Goal: Task Accomplishment & Management: Complete application form

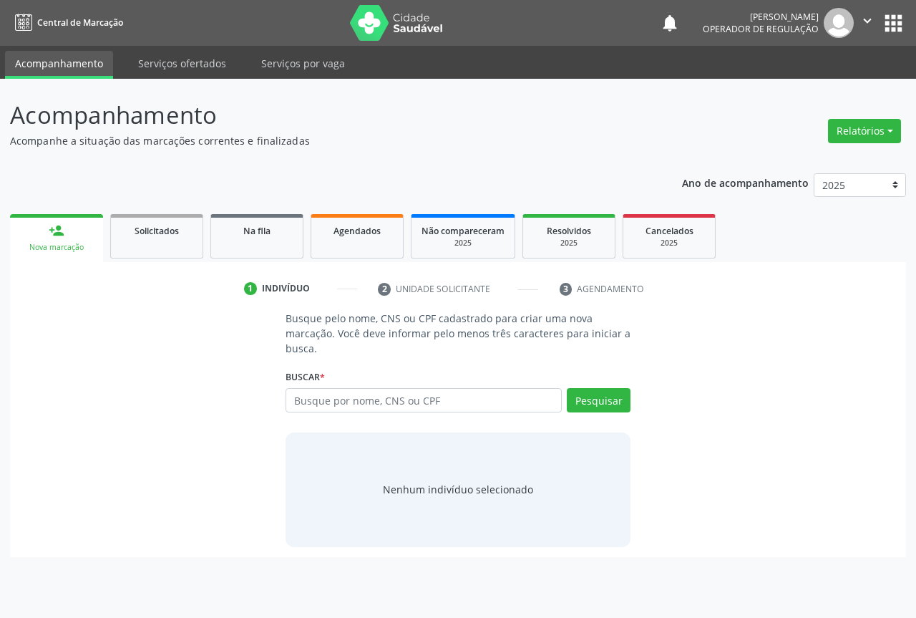
click at [303, 399] on input "text" at bounding box center [424, 400] width 276 height 24
type input "704701754826831"
click at [603, 397] on button "Pesquisar" at bounding box center [599, 400] width 64 height 24
type input "704701754826831"
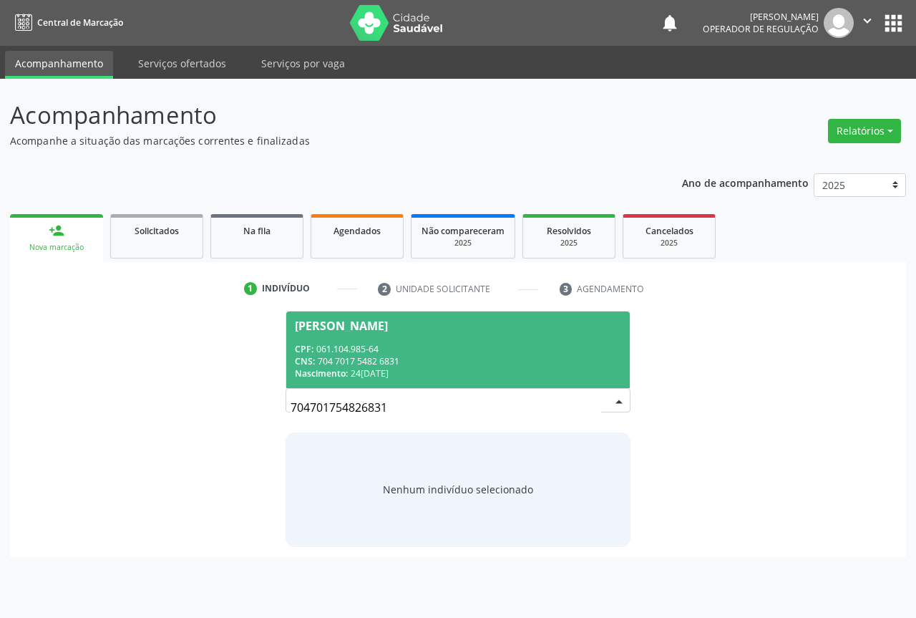
click at [399, 363] on div "CNS: 704 7017 5482 6831" at bounding box center [458, 361] width 326 height 12
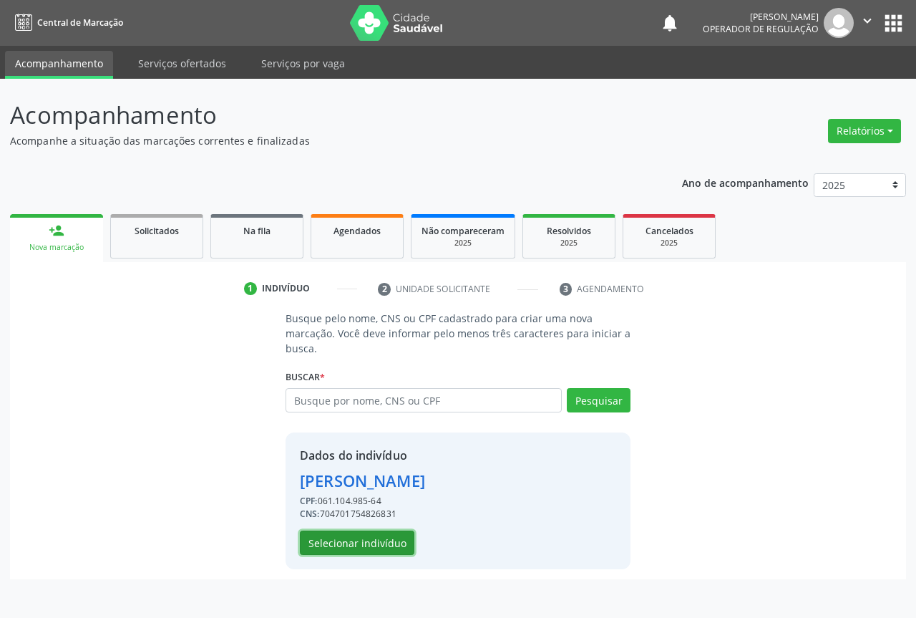
click at [364, 546] on button "Selecionar indivíduo" at bounding box center [357, 542] width 114 height 24
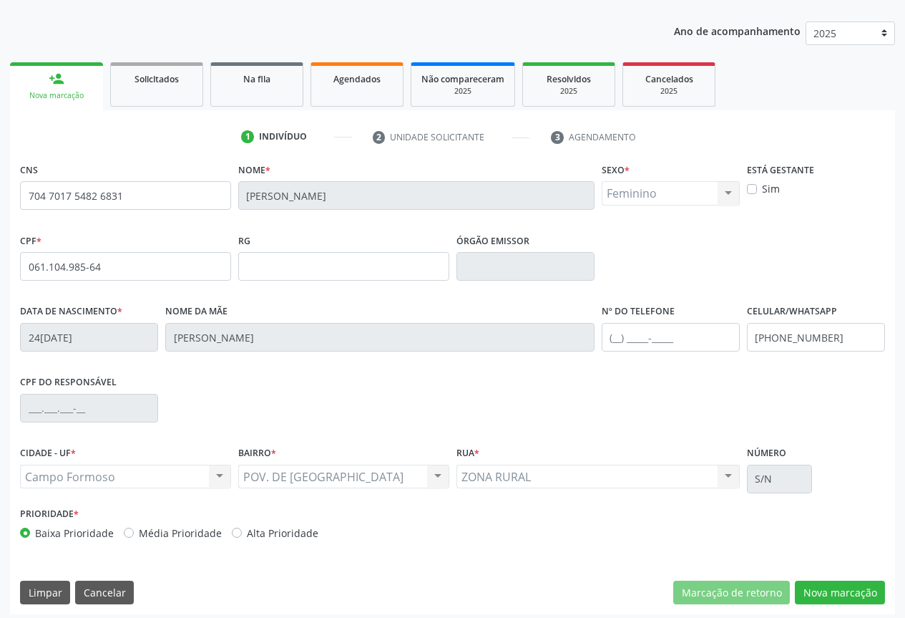
scroll to position [158, 0]
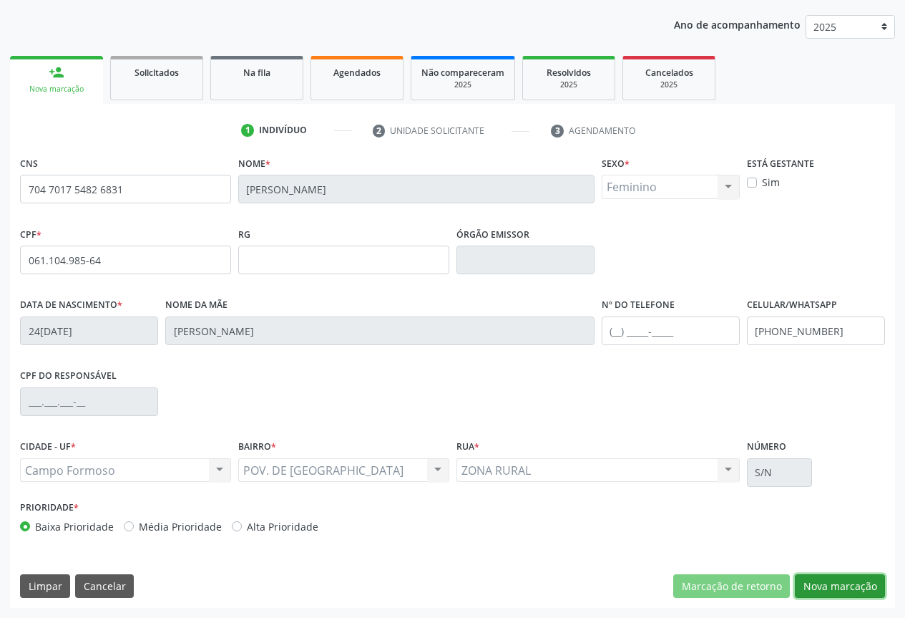
click at [839, 587] on button "Nova marcação" at bounding box center [840, 586] width 90 height 24
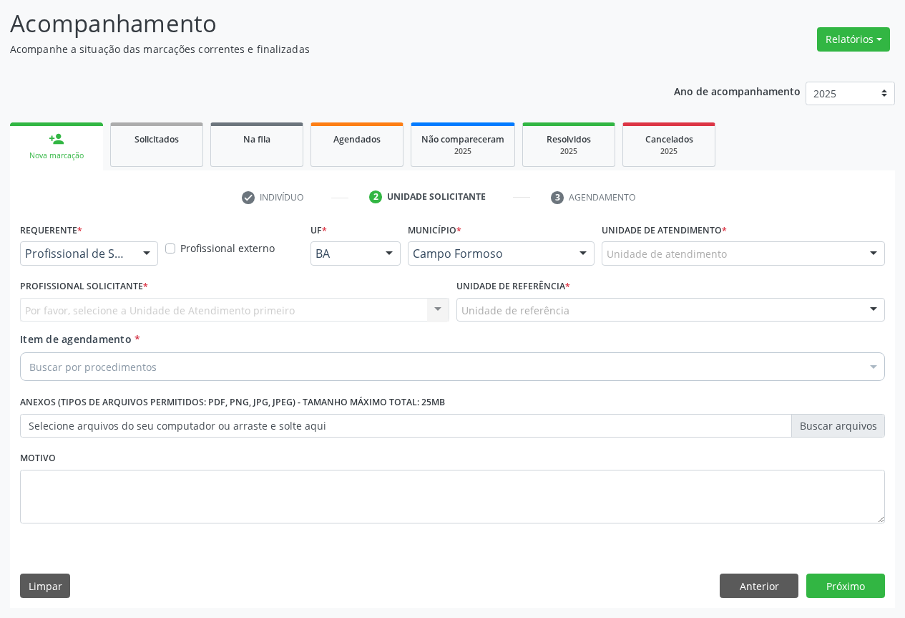
scroll to position [92, 0]
click at [150, 253] on div at bounding box center [146, 254] width 21 height 24
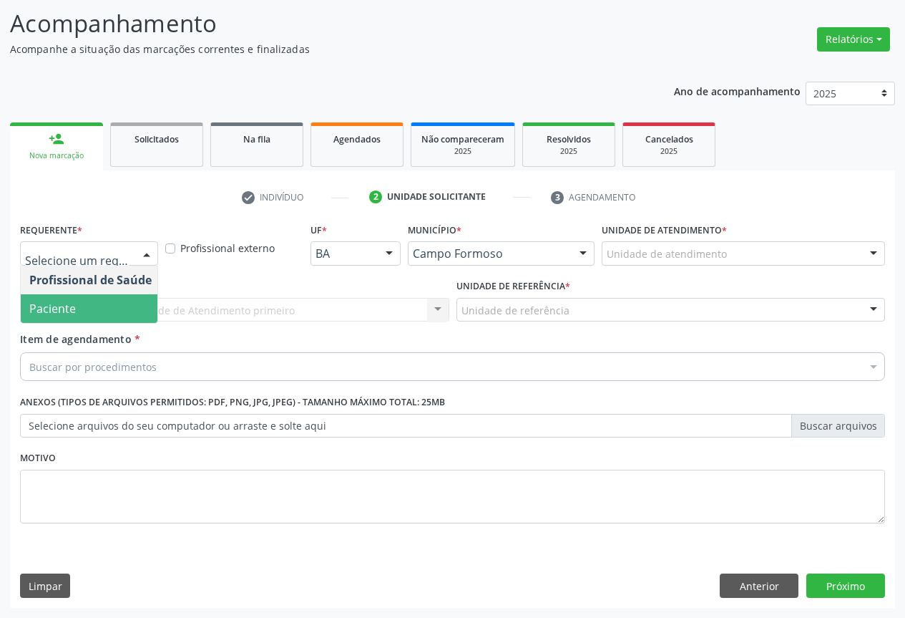
click at [62, 306] on span "Paciente" at bounding box center [52, 309] width 47 height 16
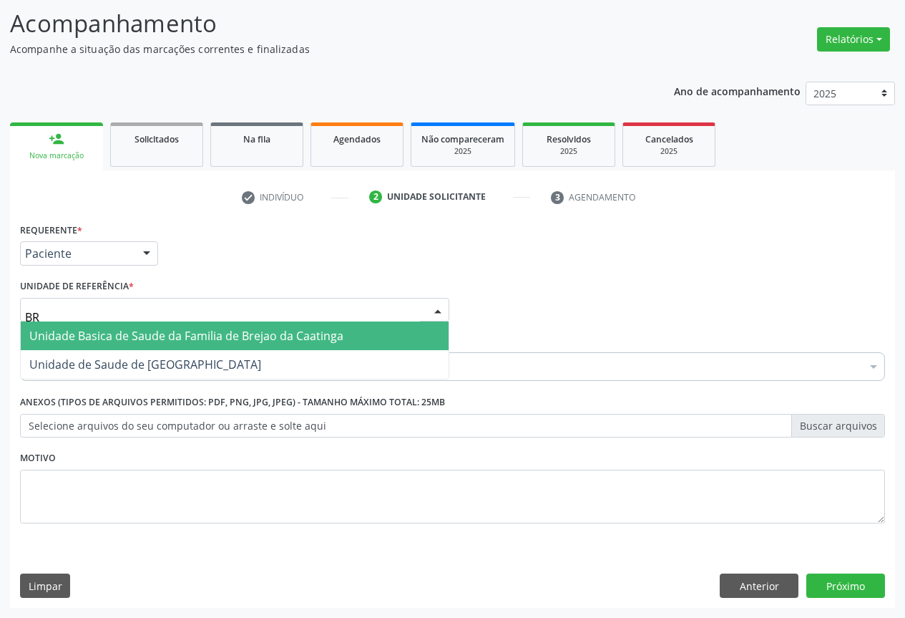
type input "BRE"
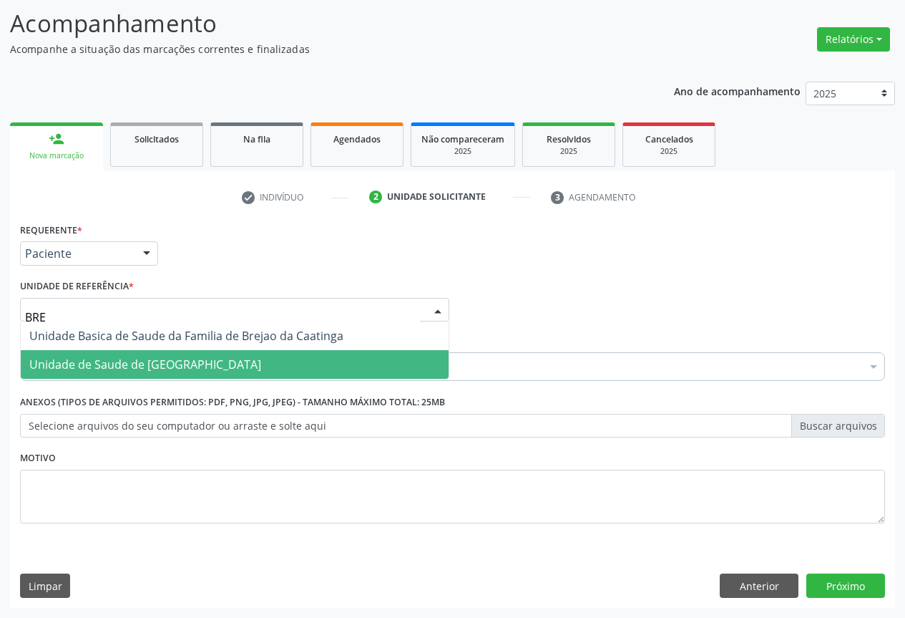
click at [90, 356] on span "Unidade de Saude de [GEOGRAPHIC_DATA]" at bounding box center [235, 364] width 428 height 29
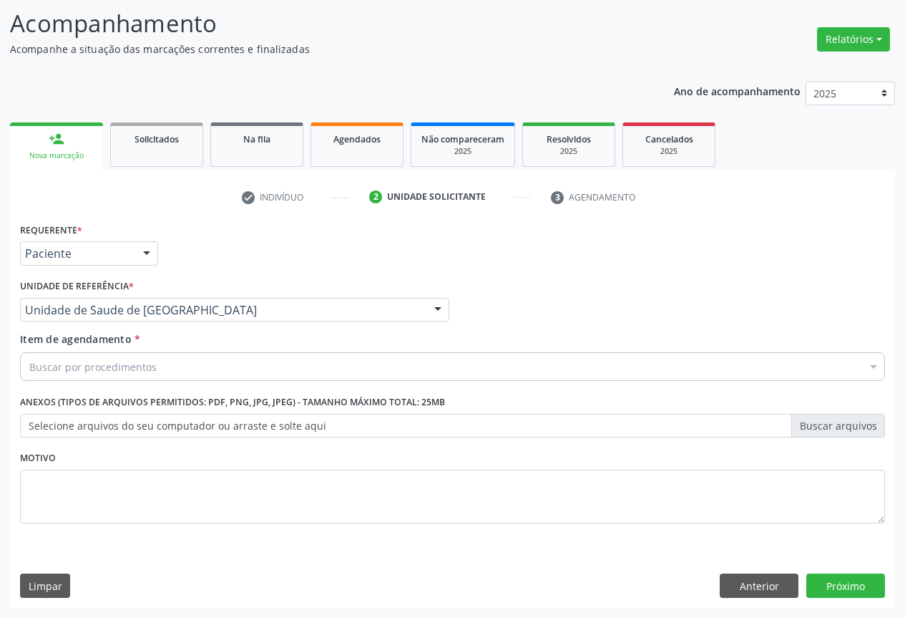
click at [199, 364] on div "Buscar por procedimentos" at bounding box center [452, 366] width 865 height 29
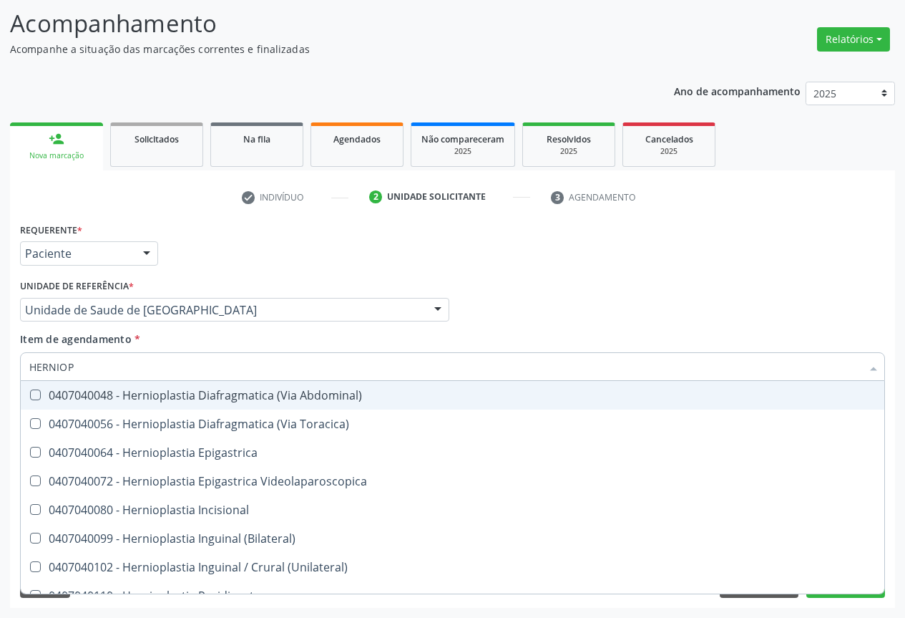
type input "HERNIOPL"
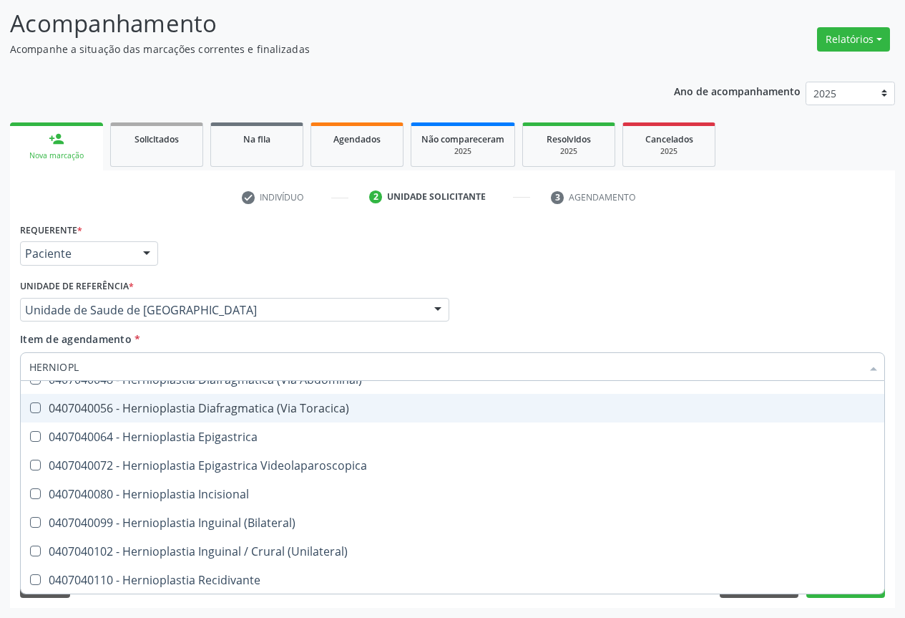
scroll to position [45, 0]
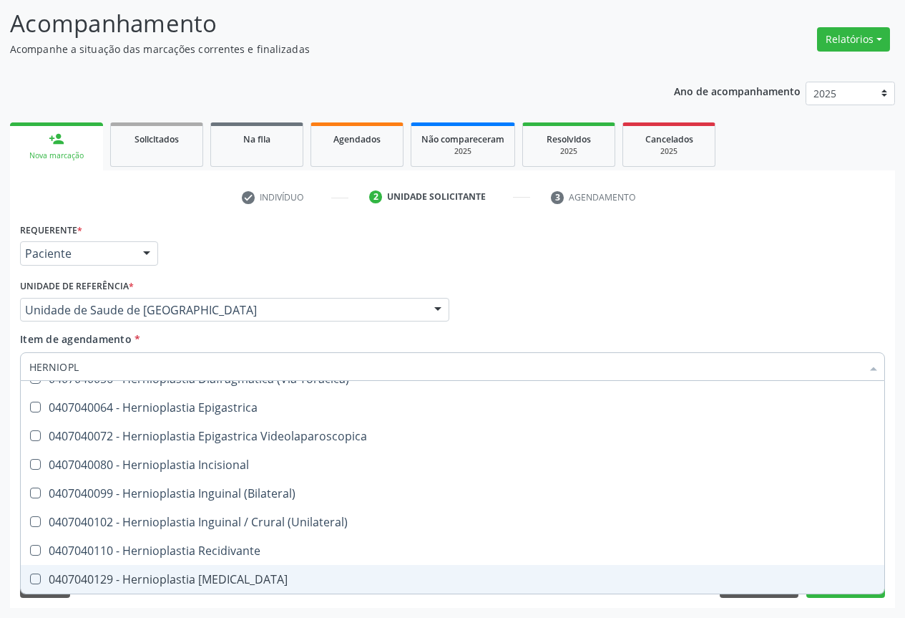
click at [198, 575] on div "0407040129 - Hernioplastia [MEDICAL_DATA]" at bounding box center [452, 578] width 847 height 11
checkbox Umbilical "true"
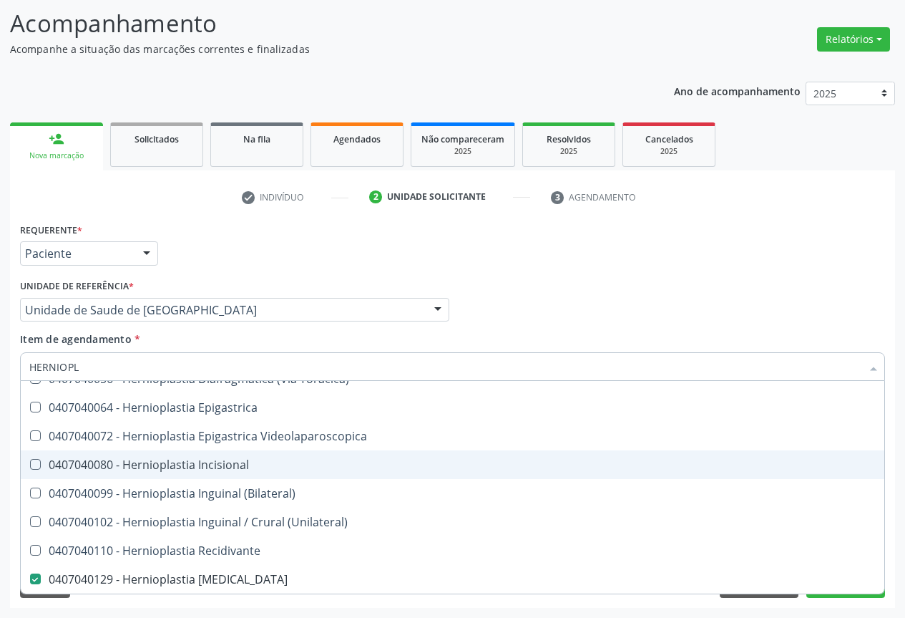
checkbox Toracica\) "true"
checkbox Umbilical "false"
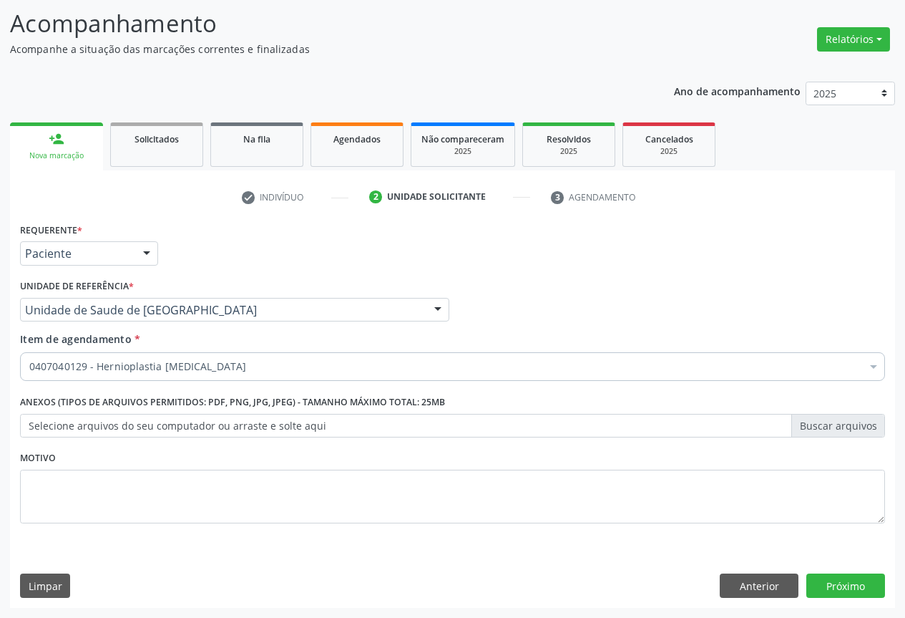
scroll to position [0, 0]
click at [283, 424] on label "Selecione arquivos do seu computador ou arraste e solte aqui" at bounding box center [452, 426] width 865 height 24
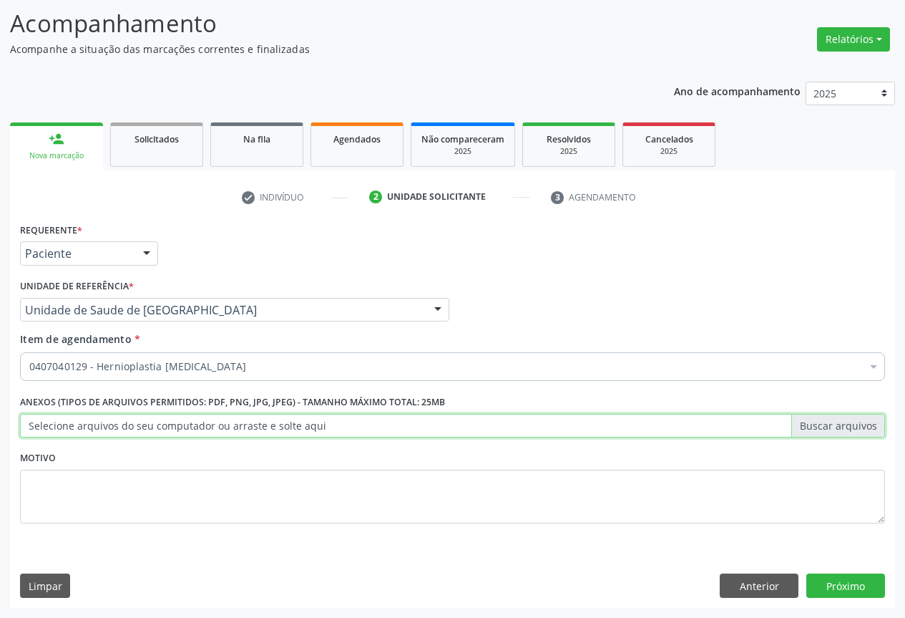
click at [283, 424] on input "Selecione arquivos do seu computador ou arraste e solte aqui" at bounding box center [452, 426] width 865 height 24
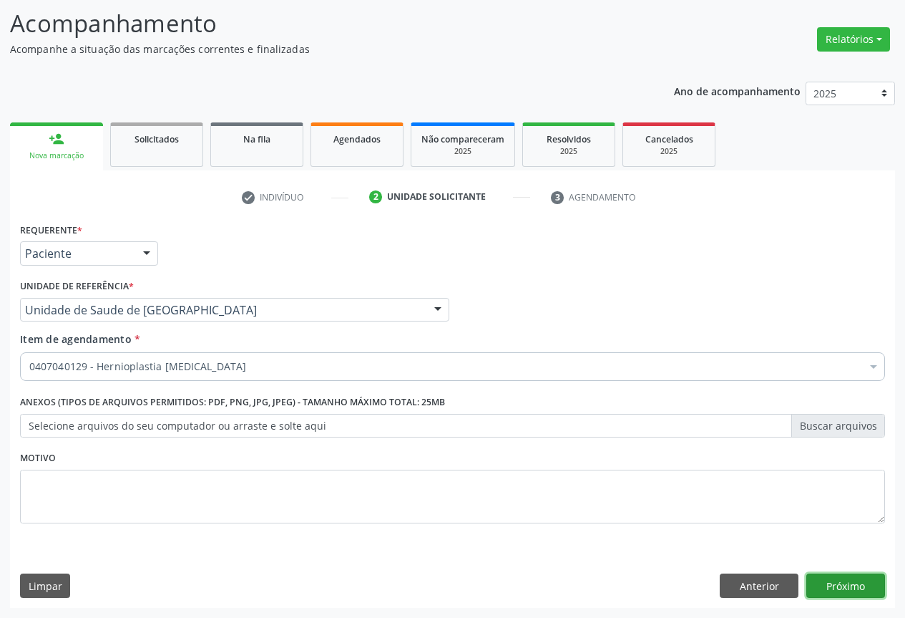
click at [843, 585] on button "Próximo" at bounding box center [845, 585] width 79 height 24
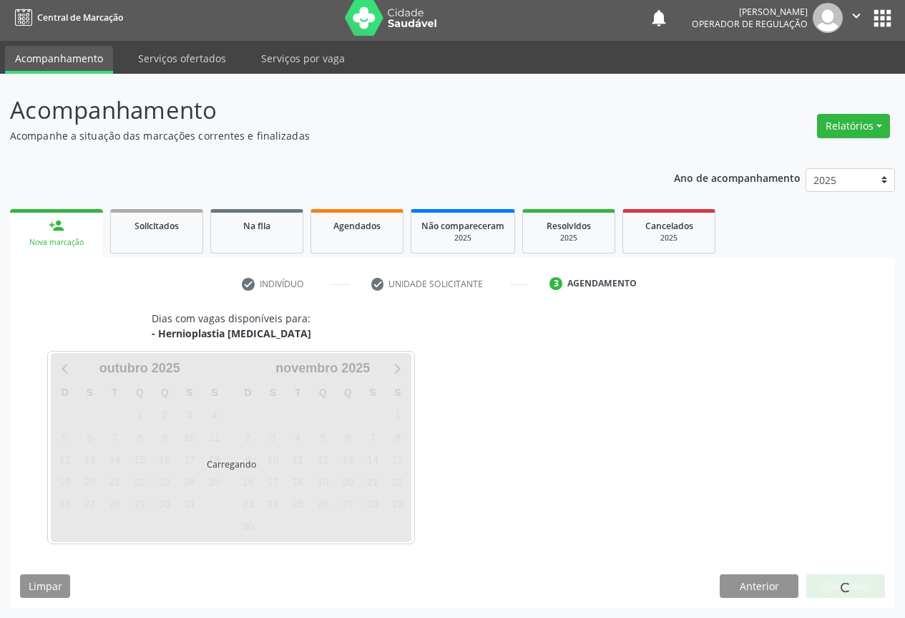
scroll to position [5, 0]
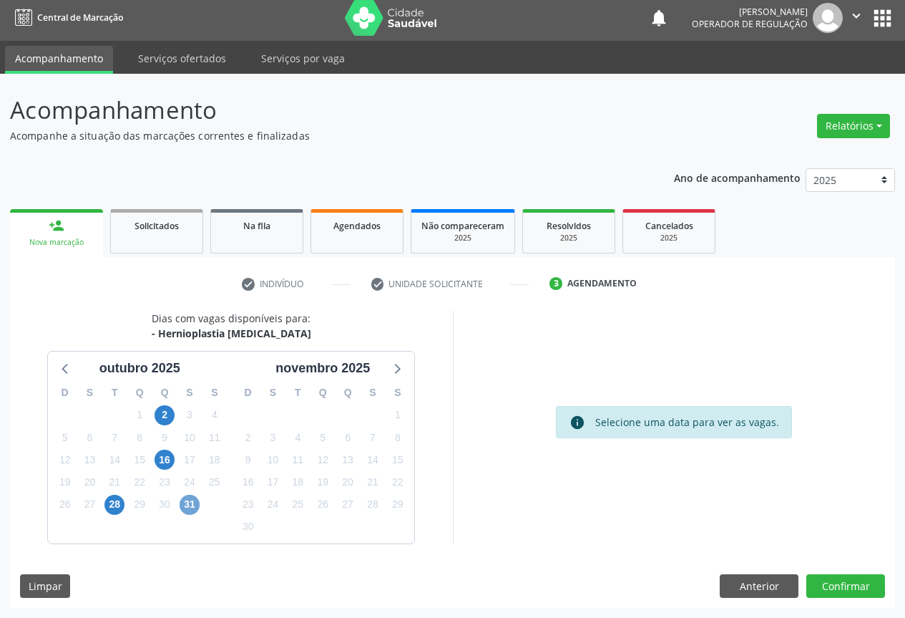
click at [191, 505] on span "31" at bounding box center [190, 504] width 20 height 20
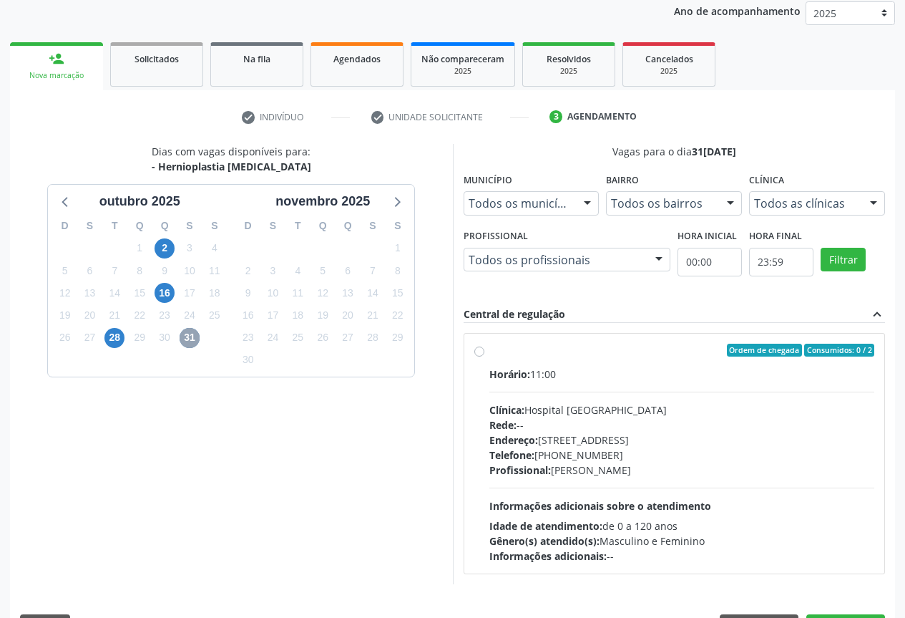
scroll to position [212, 0]
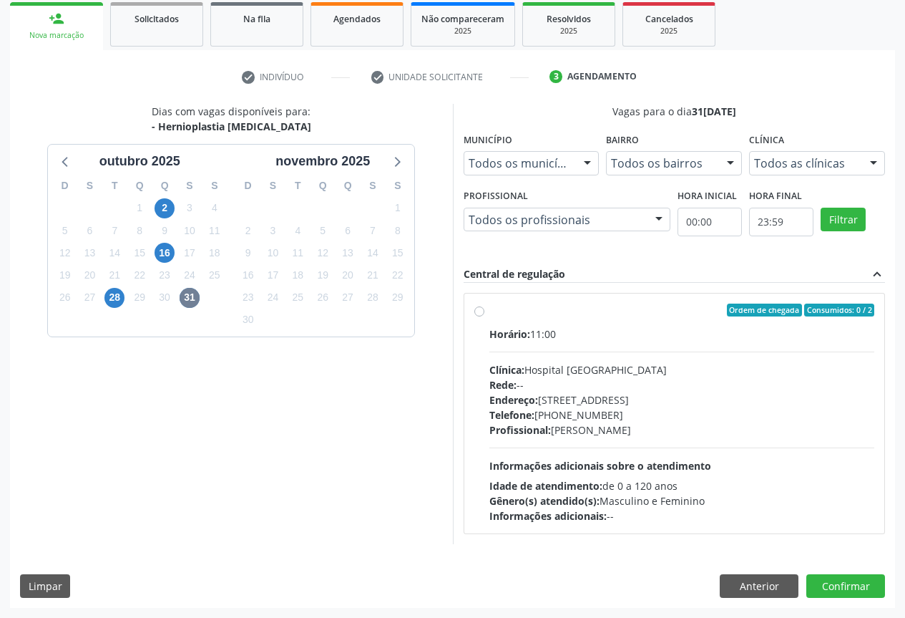
click at [489, 313] on label "Ordem de chegada Consumidos: 0 / 2 Horário: 11:00 Clínica: Hospital [GEOGRAPHIC…" at bounding box center [682, 413] width 386 height 220
click at [477, 313] on input "Ordem de chegada Consumidos: 0 / 2 Horário: 11:00 Clínica: Hospital [GEOGRAPHIC…" at bounding box center [479, 309] width 10 height 13
radio input "true"
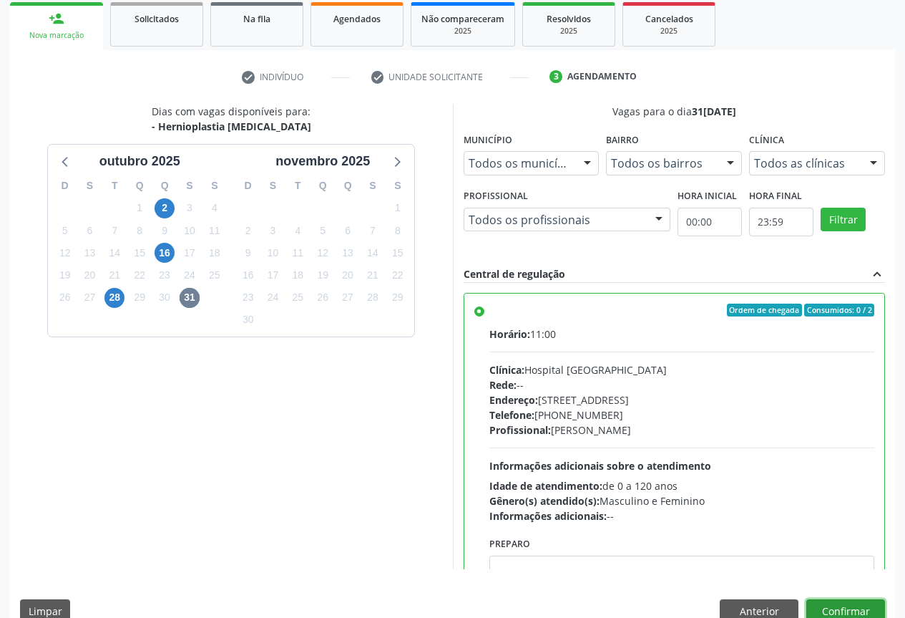
click at [827, 609] on button "Confirmar" at bounding box center [845, 611] width 79 height 24
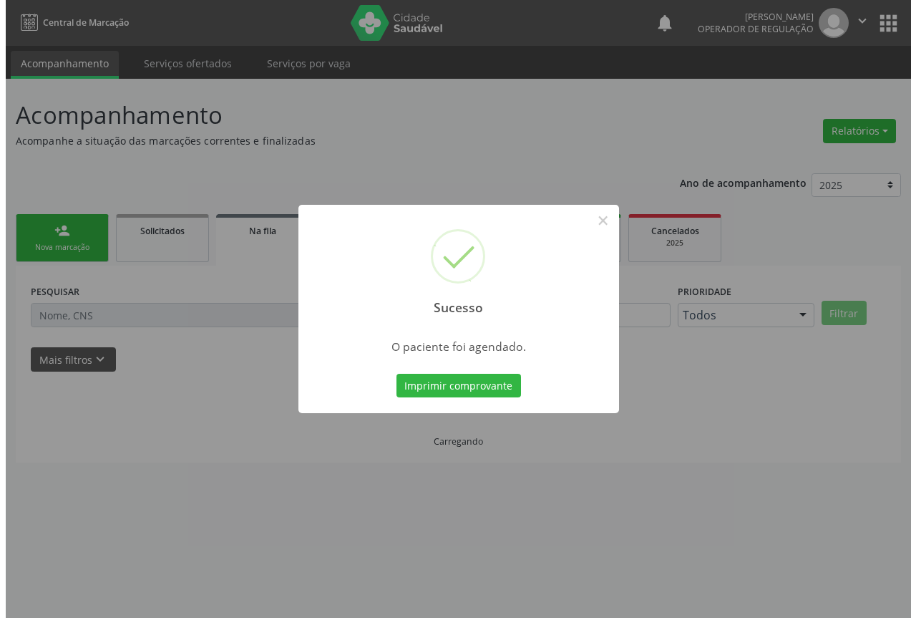
scroll to position [0, 0]
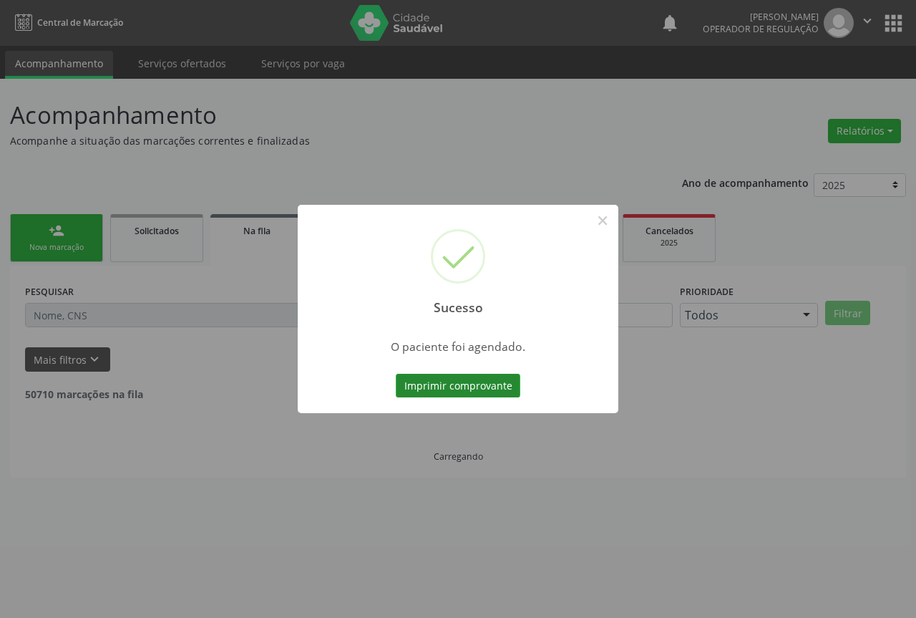
click at [453, 379] on button "Imprimir comprovante" at bounding box center [458, 386] width 125 height 24
